Goal: Navigation & Orientation: Go to known website

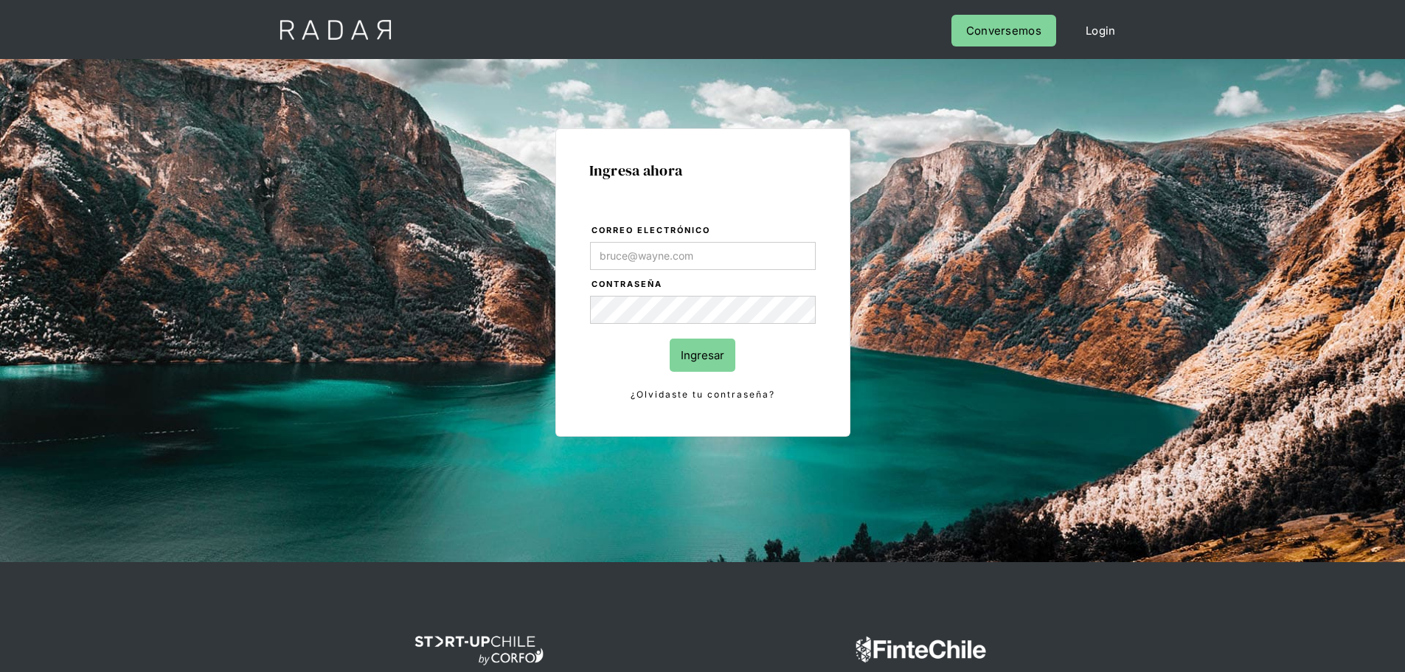
click at [655, 261] on input "Correo electrónico" at bounding box center [703, 256] width 226 height 28
click at [734, 260] on input "Correo electrónico" at bounding box center [703, 256] width 226 height 28
click at [782, 255] on input "Correo electrónico" at bounding box center [703, 256] width 226 height 28
type input "[PERSON_NAME][EMAIL_ADDRESS][PERSON_NAME][DOMAIN_NAME]"
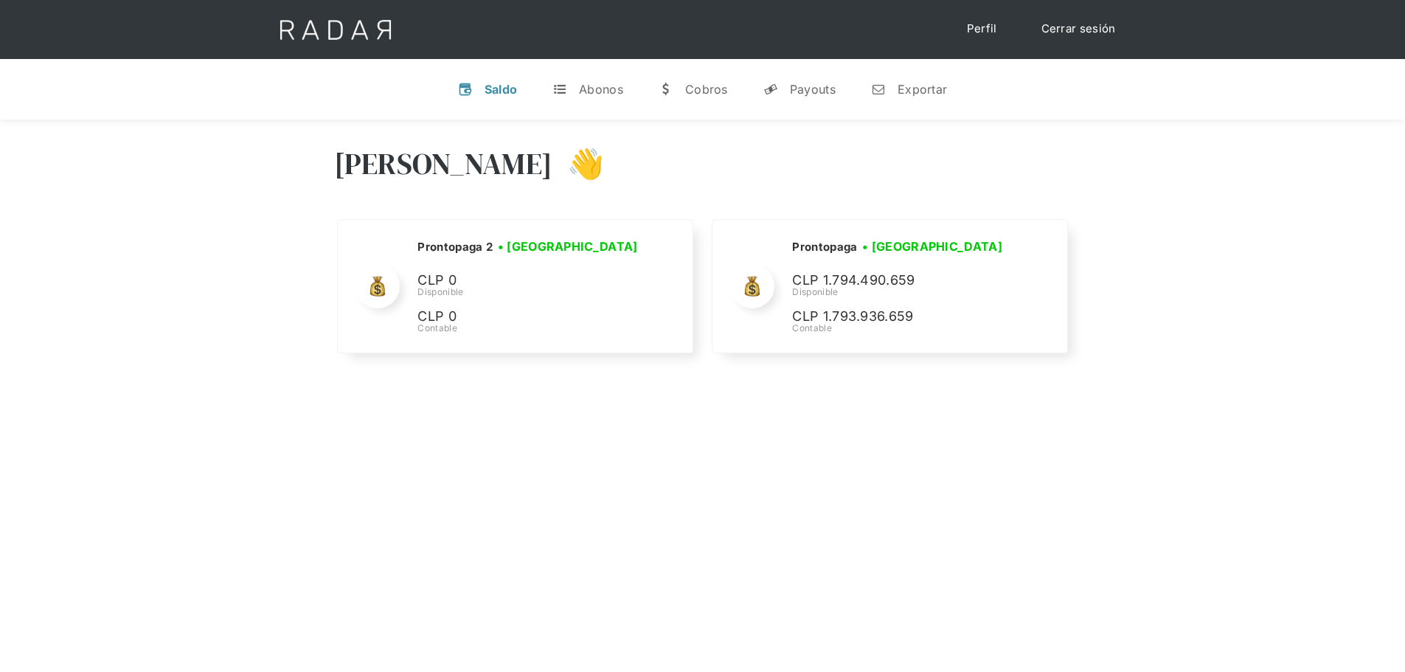
click at [675, 436] on div "Hola José 👋 Cargando tus cuentas... Nombre de la empresa • Conectada • Desconec…" at bounding box center [702, 455] width 1405 height 672
click at [742, 181] on div "Hola José 👋" at bounding box center [702, 174] width 737 height 88
click at [267, 260] on div "Hola José 👋 Cargando tus cuentas... Nombre de la empresa • Conectada • Desconec…" at bounding box center [702, 251] width 1405 height 264
click at [1286, 333] on div "Hola José 👋 Cargando tus cuentas... Nombre de la empresa • Conectada • Desconec…" at bounding box center [702, 251] width 1405 height 264
click at [216, 228] on div "Hola José 👋 Cargando tus cuentas... Nombre de la empresa • Conectada • Desconec…" at bounding box center [702, 251] width 1405 height 264
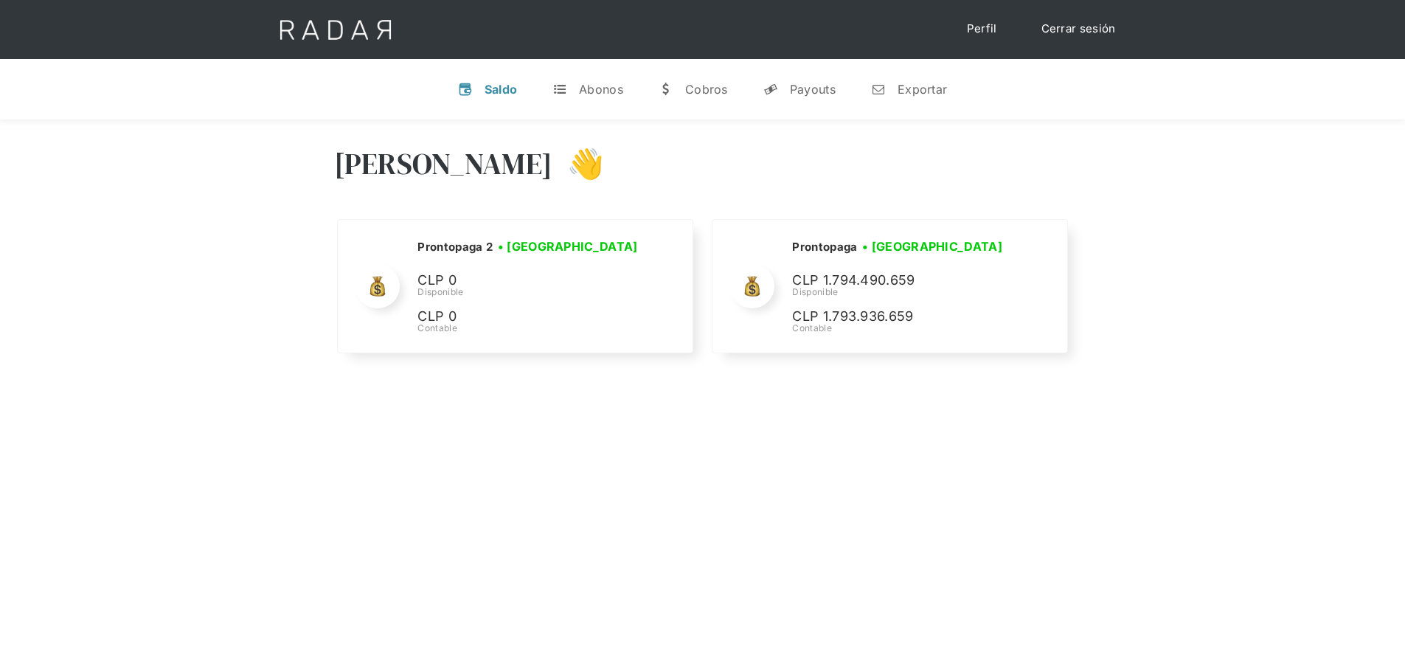
click at [260, 214] on div "Hola José 👋 Cargando tus cuentas... Nombre de la empresa • Conectada • Desconec…" at bounding box center [702, 251] width 1405 height 264
